Goal: Information Seeking & Learning: Understand process/instructions

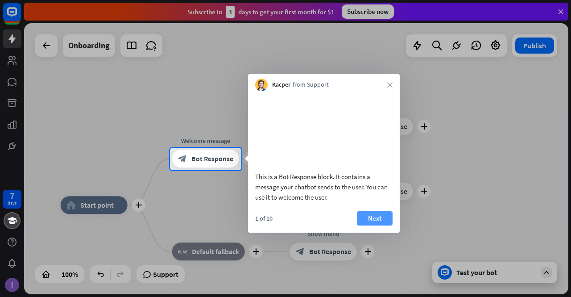
click at [366, 225] on button "Next" at bounding box center [375, 218] width 36 height 14
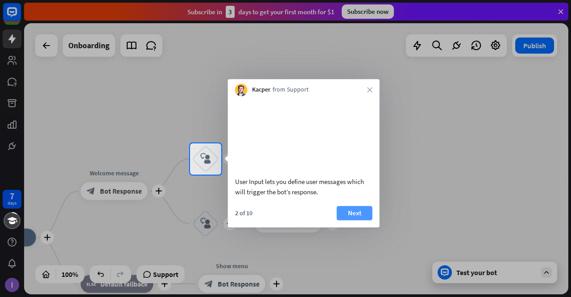
click at [341, 220] on button "Next" at bounding box center [355, 213] width 36 height 14
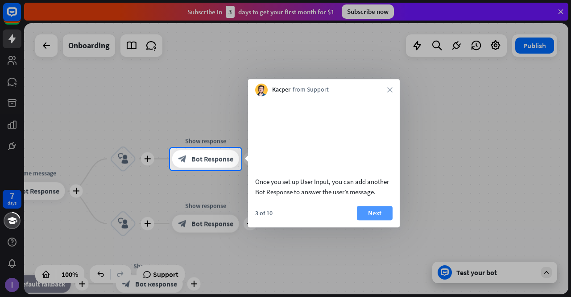
click at [372, 219] on button "Next" at bounding box center [375, 213] width 36 height 14
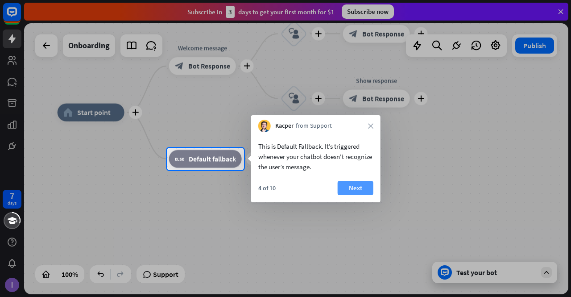
click at [348, 184] on button "Next" at bounding box center [356, 188] width 36 height 14
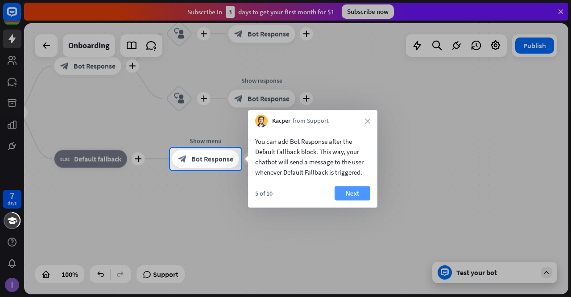
click at [356, 198] on button "Next" at bounding box center [353, 193] width 36 height 14
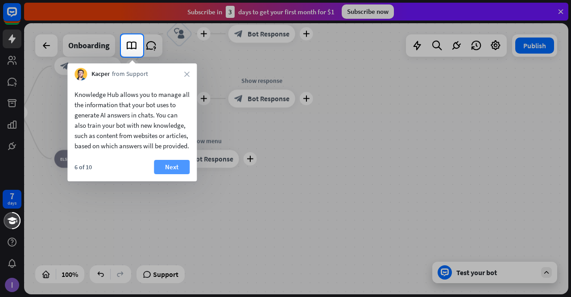
click at [172, 174] on button "Next" at bounding box center [172, 167] width 36 height 14
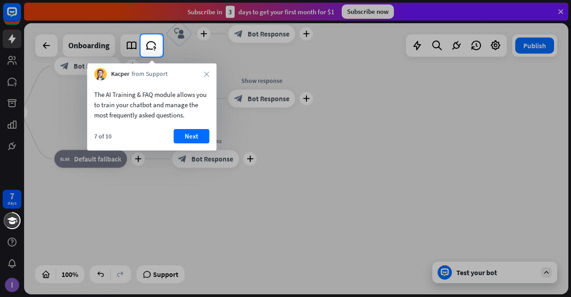
click at [186, 124] on div "The AI Training & FAQ module allows you to train your chatbot and manage the mo…" at bounding box center [151, 102] width 129 height 44
click at [187, 133] on button "Next" at bounding box center [192, 136] width 36 height 14
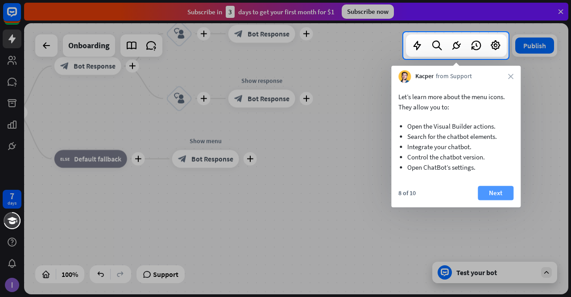
click at [486, 191] on button "Next" at bounding box center [496, 193] width 36 height 14
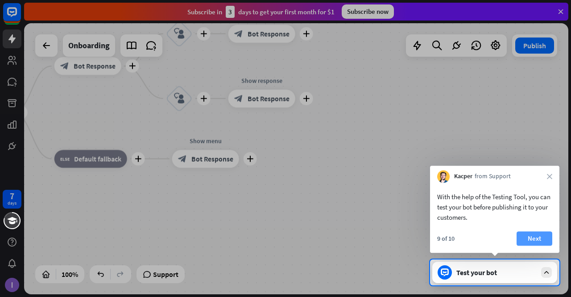
click at [531, 242] on button "Next" at bounding box center [535, 238] width 36 height 14
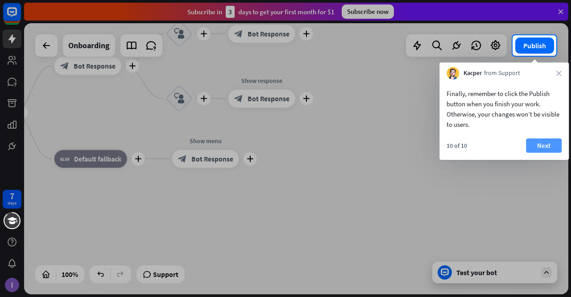
click at [550, 146] on button "Next" at bounding box center [544, 145] width 36 height 14
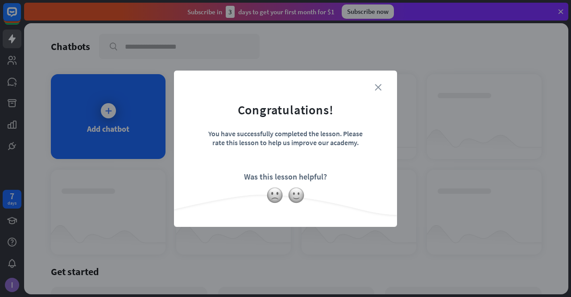
click at [378, 84] on icon "close" at bounding box center [378, 87] width 7 height 7
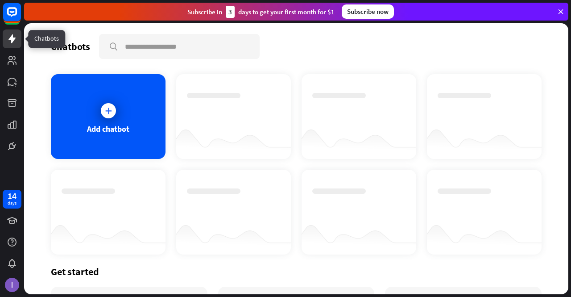
click at [17, 42] on link at bounding box center [12, 38] width 19 height 19
click at [12, 38] on icon at bounding box center [11, 38] width 7 height 9
